Goal: Information Seeking & Learning: Learn about a topic

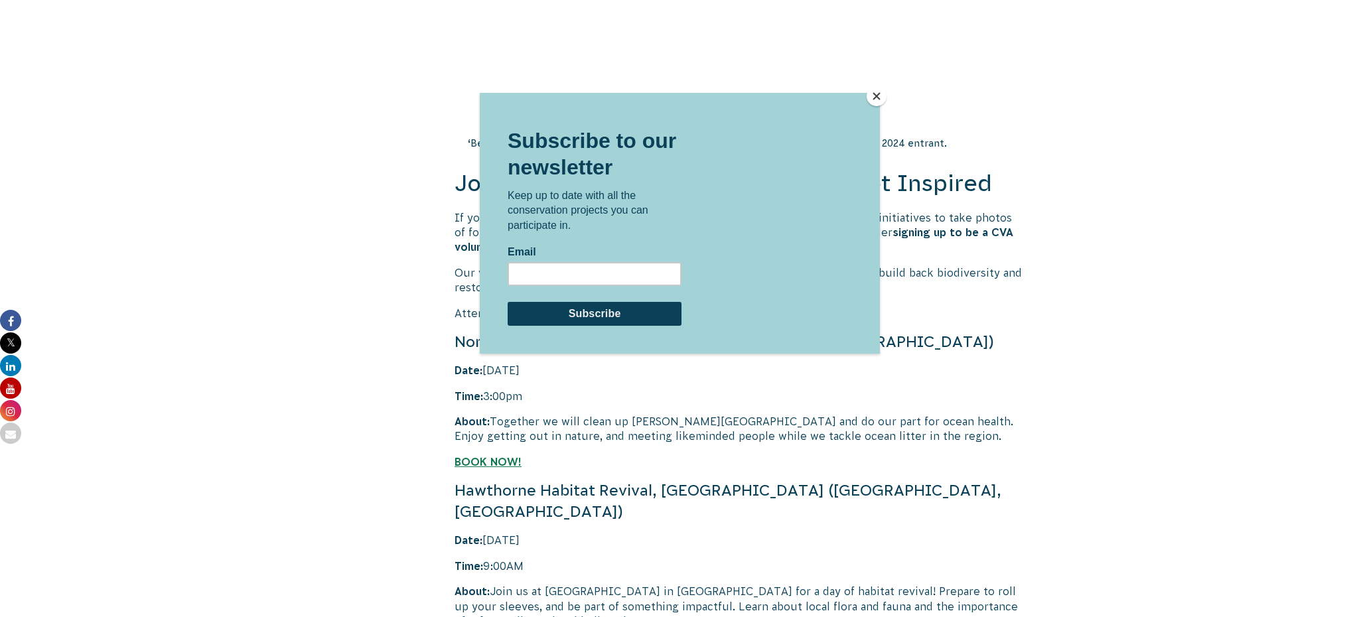
scroll to position [2534, 0]
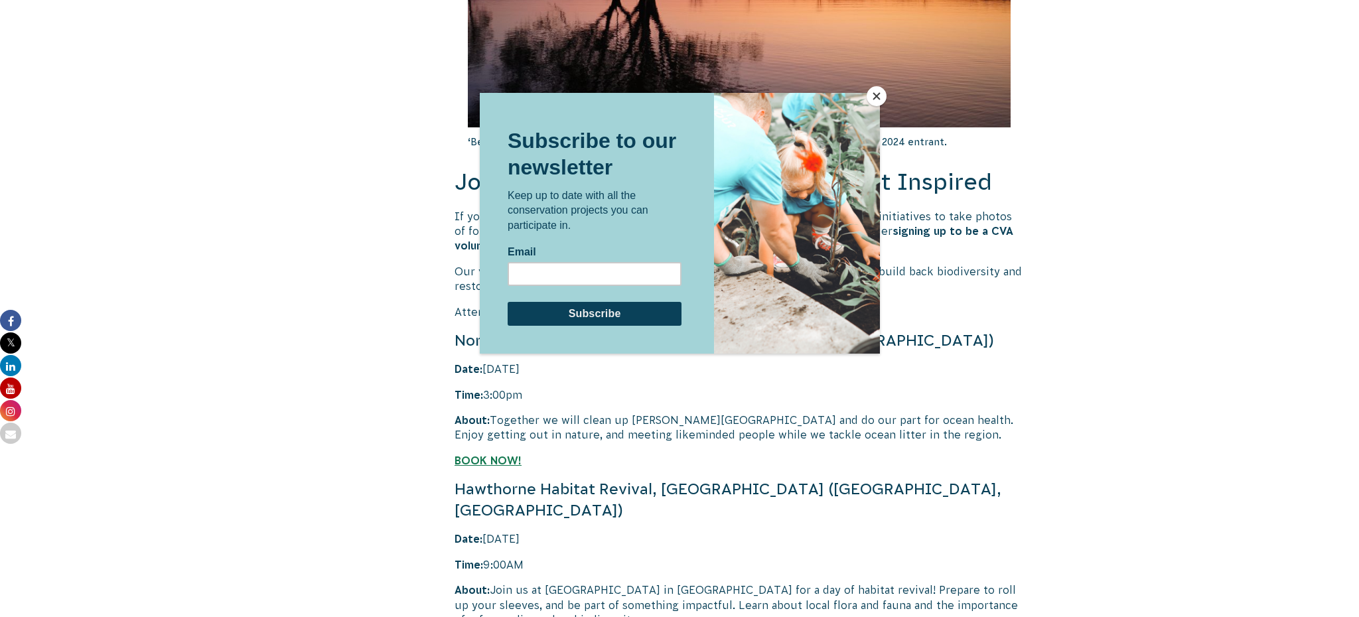
click at [880, 96] on button "Close" at bounding box center [876, 96] width 20 height 20
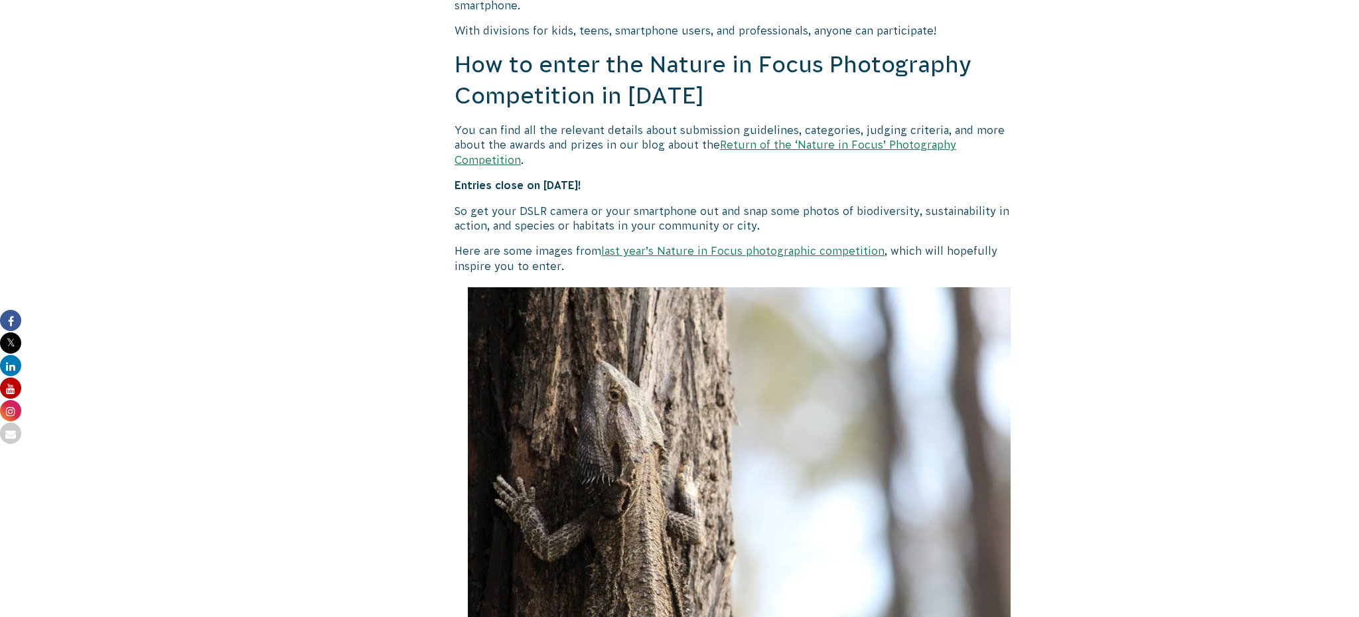
scroll to position [1169, 0]
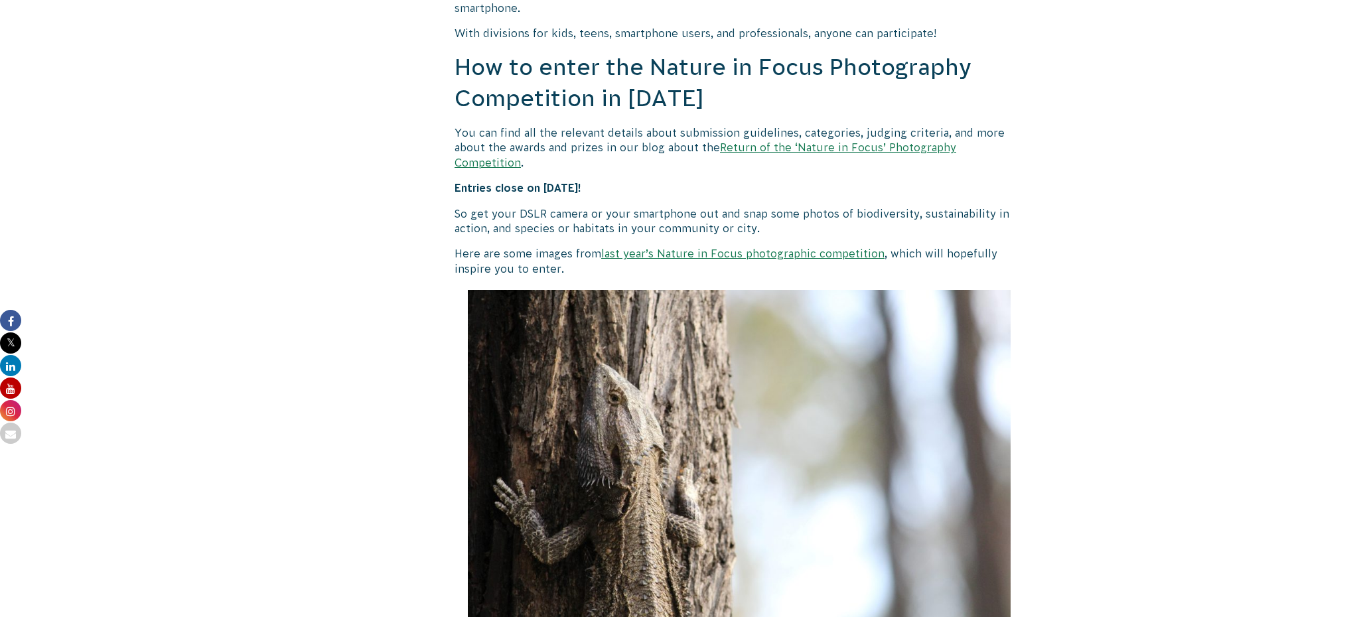
click at [737, 147] on link "Return of the ‘Nature in Focus’ Photography Competition" at bounding box center [705, 154] width 502 height 27
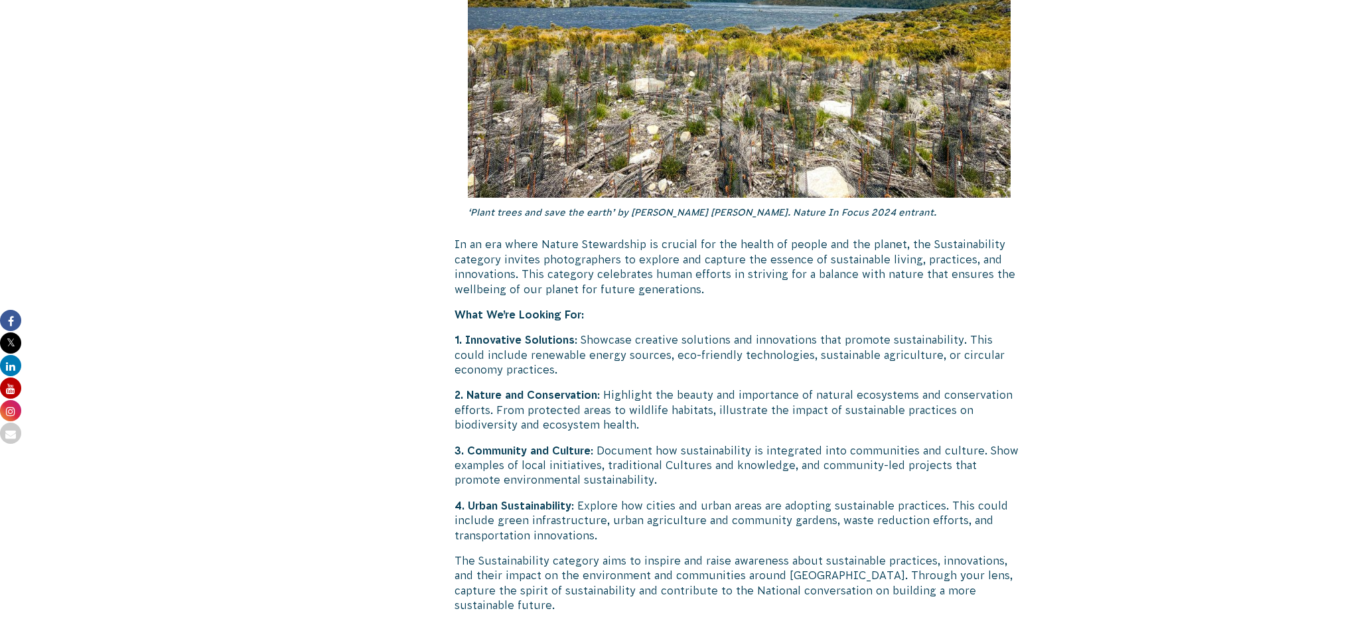
scroll to position [3298, 0]
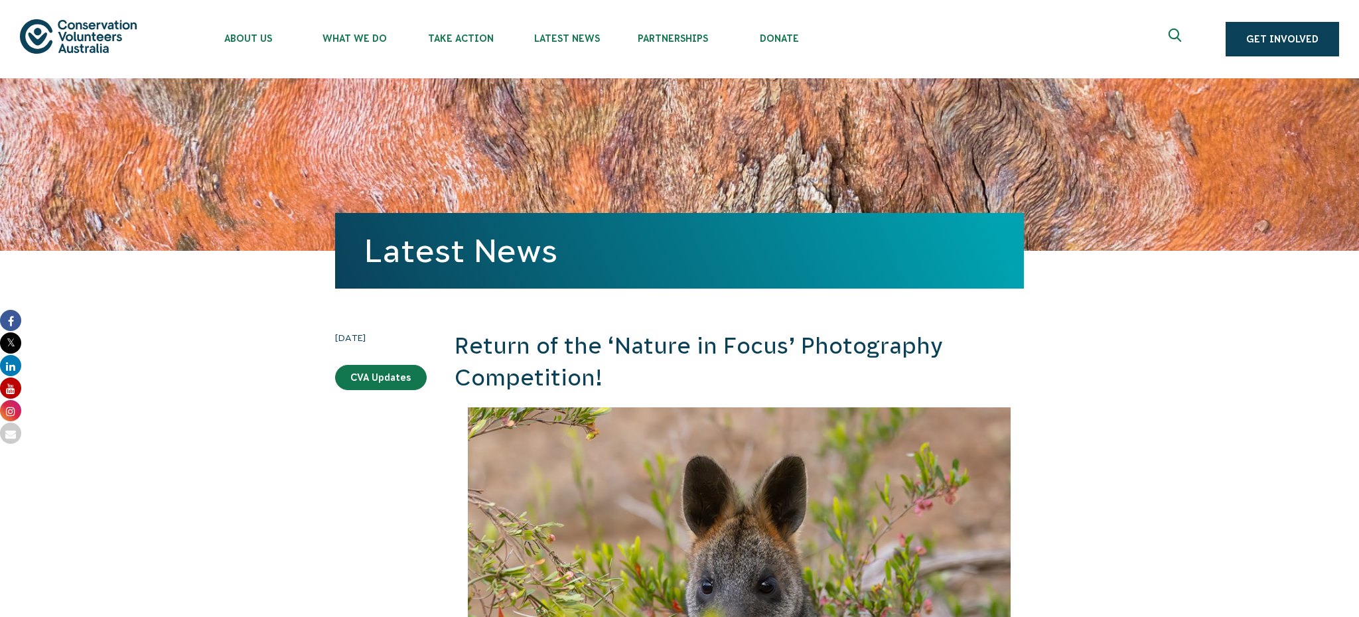
scroll to position [3266, 0]
